Goal: Information Seeking & Learning: Compare options

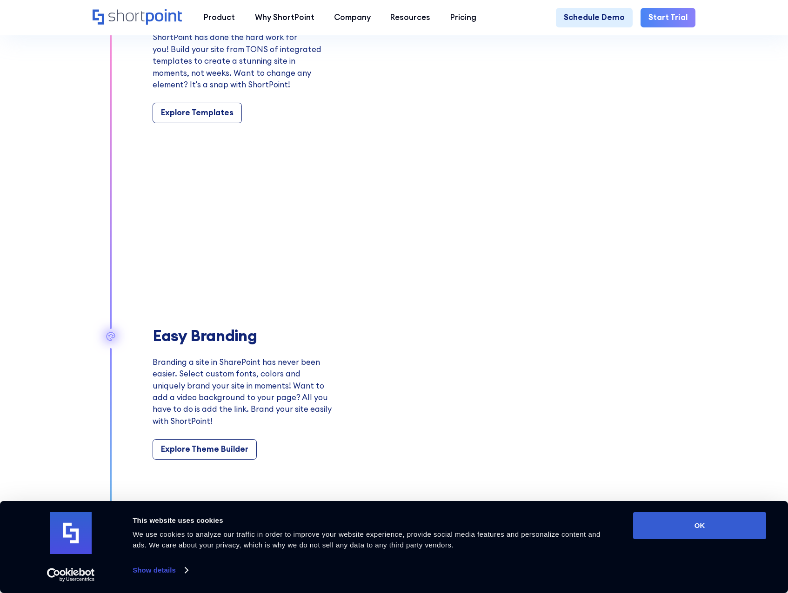
scroll to position [976, 0]
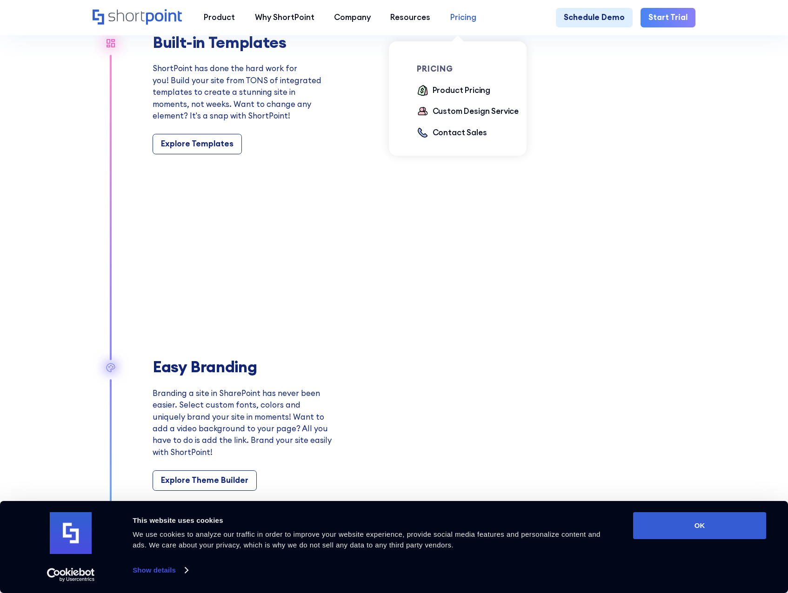
click at [466, 13] on div "Pricing" at bounding box center [463, 18] width 26 height 12
click at [466, 91] on div "Product Pricing" at bounding box center [461, 91] width 58 height 12
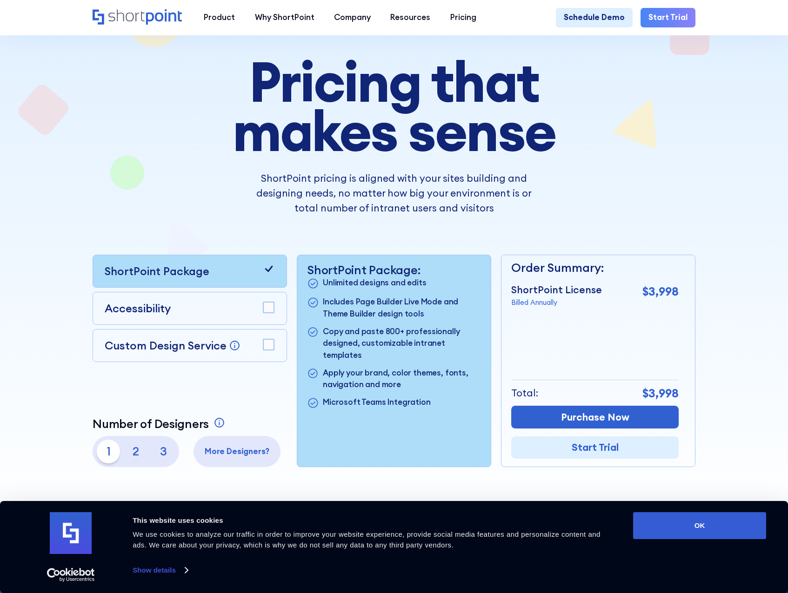
scroll to position [93, 0]
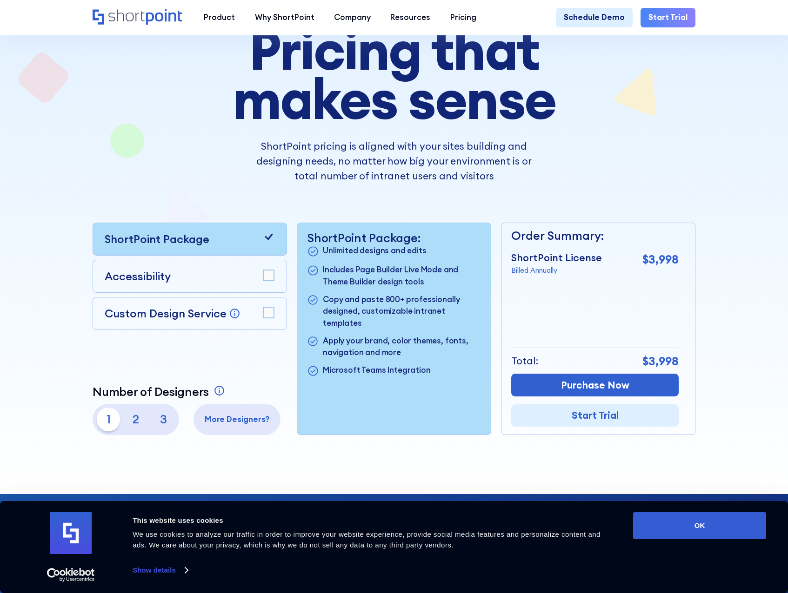
click at [132, 427] on p "2" at bounding box center [136, 420] width 24 height 24
click at [164, 428] on p "3" at bounding box center [164, 420] width 24 height 24
click at [112, 430] on p "1" at bounding box center [109, 420] width 24 height 24
click at [133, 430] on p "2" at bounding box center [136, 420] width 24 height 24
click at [169, 424] on p "3" at bounding box center [164, 420] width 24 height 24
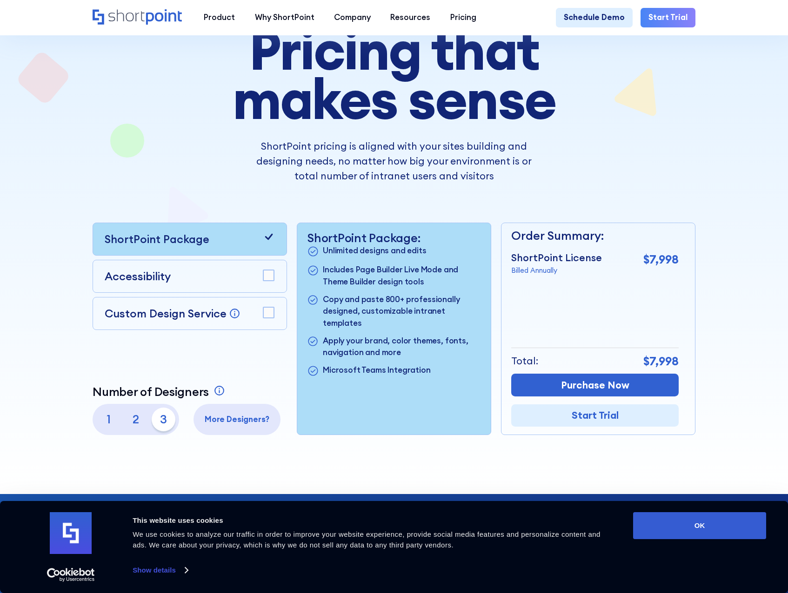
click at [107, 426] on p "1" at bounding box center [109, 420] width 24 height 24
click at [124, 426] on p "2" at bounding box center [136, 420] width 24 height 24
click at [169, 428] on p "3" at bounding box center [164, 420] width 24 height 24
click at [106, 431] on p "1" at bounding box center [109, 420] width 24 height 24
click at [158, 430] on p "3" at bounding box center [164, 420] width 24 height 24
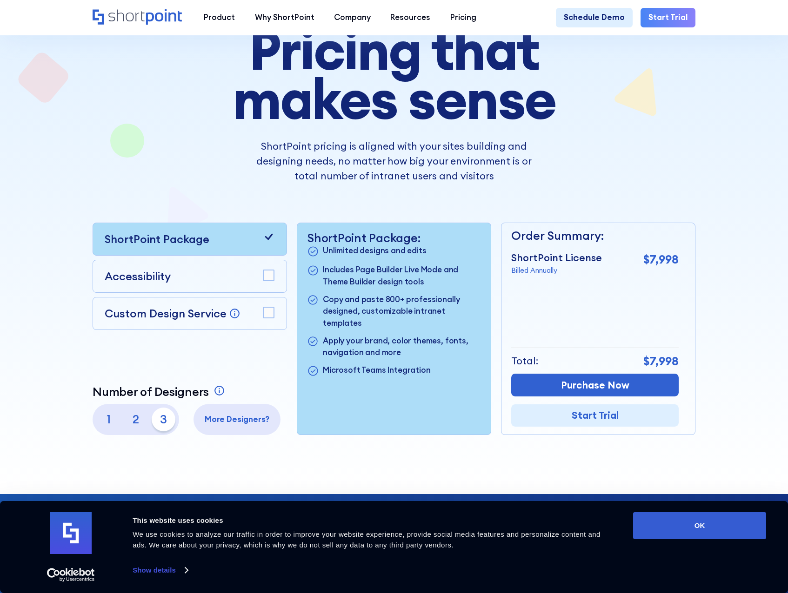
click at [141, 430] on p "2" at bounding box center [136, 420] width 24 height 24
